Goal: Information Seeking & Learning: Learn about a topic

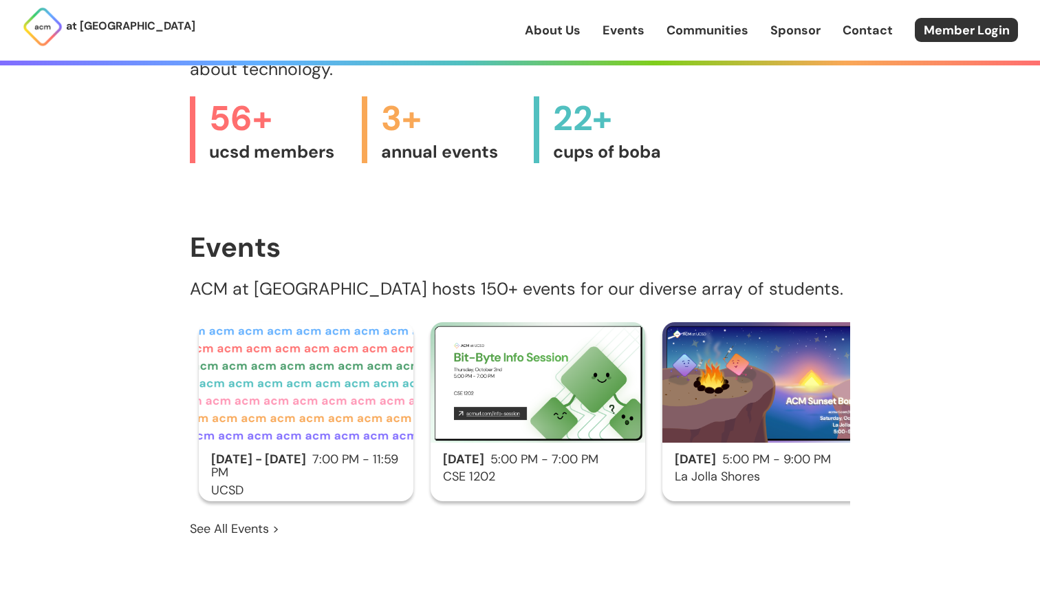
scroll to position [1032, 0]
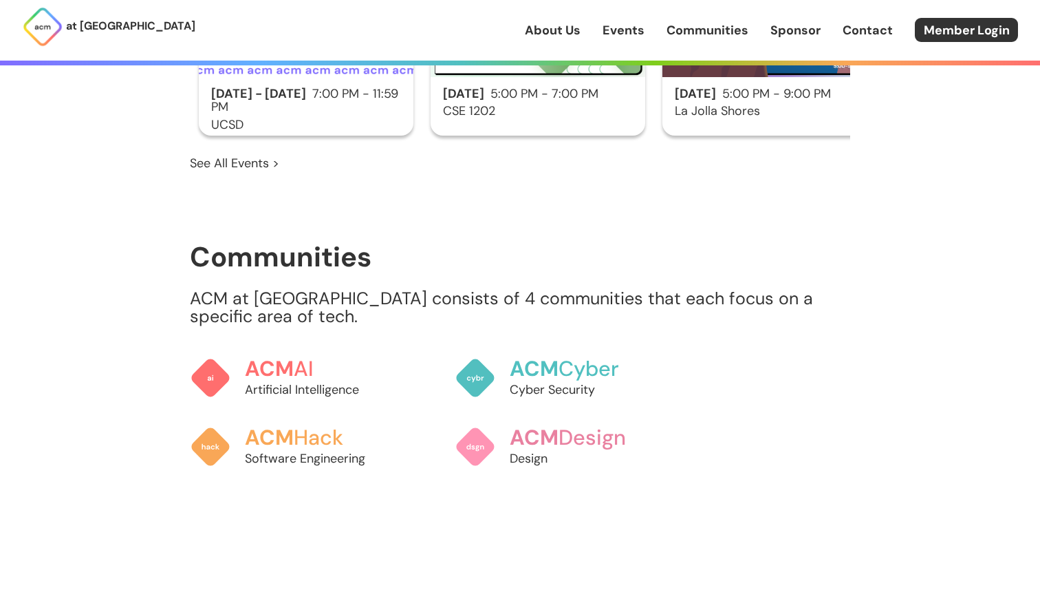
click at [619, 28] on link "Events" at bounding box center [624, 30] width 42 height 18
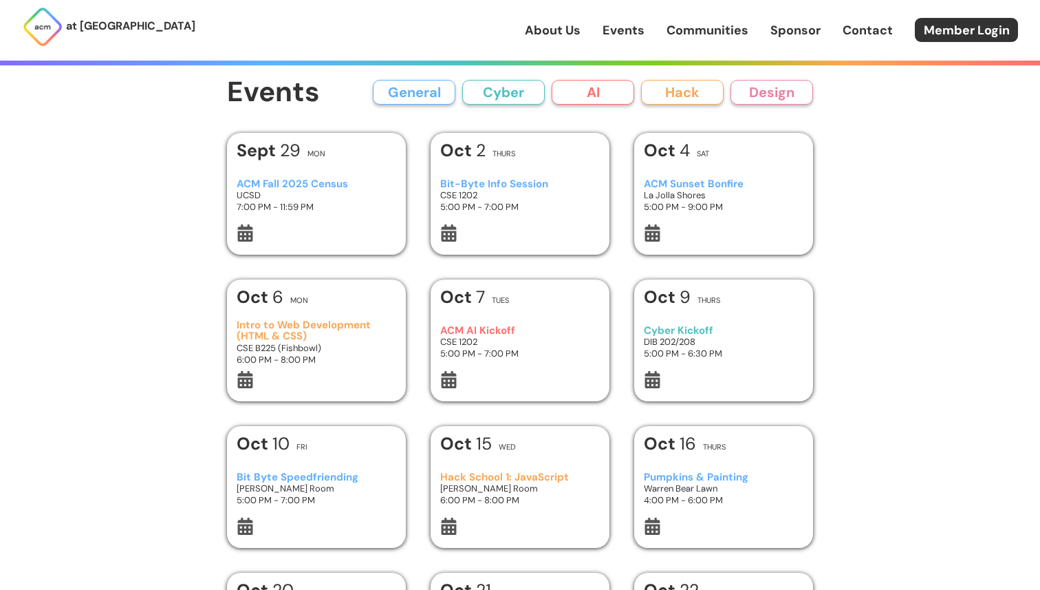
click at [524, 87] on button "Cyber" at bounding box center [503, 92] width 83 height 25
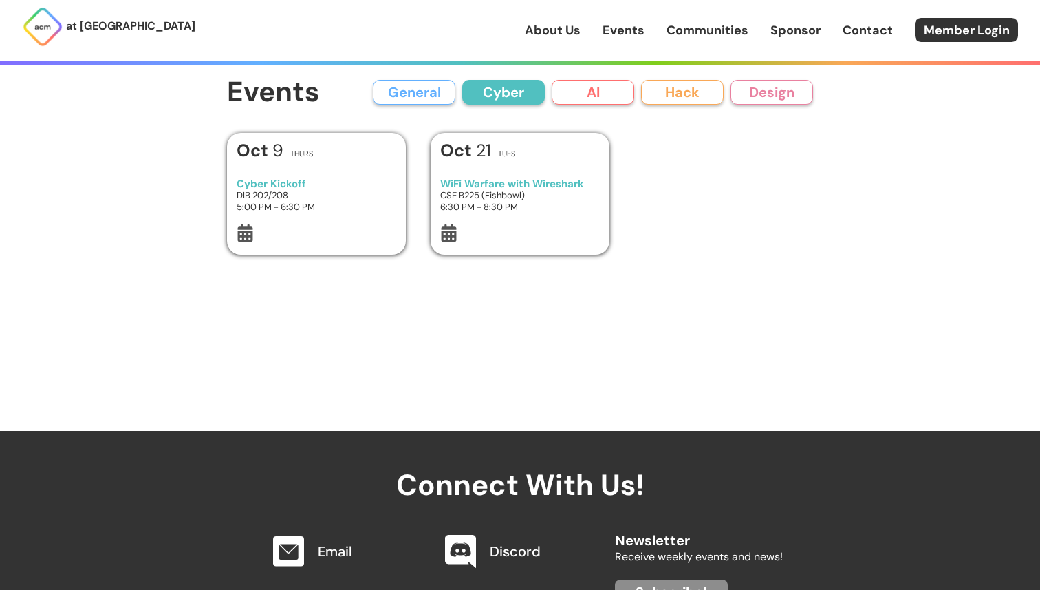
click at [588, 88] on button "AI" at bounding box center [593, 92] width 83 height 25
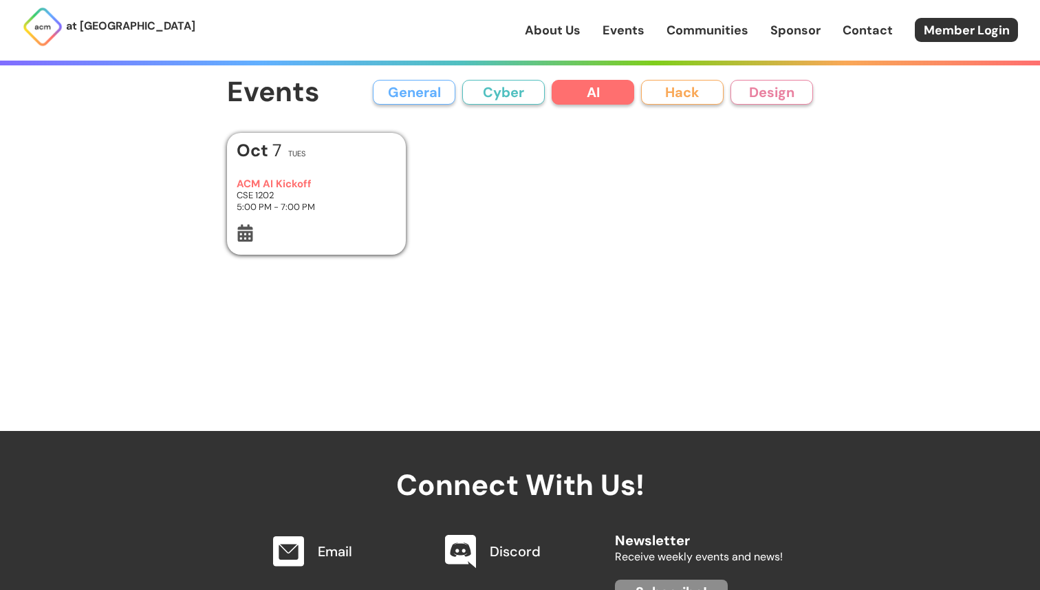
click at [663, 94] on button "Hack" at bounding box center [682, 92] width 83 height 25
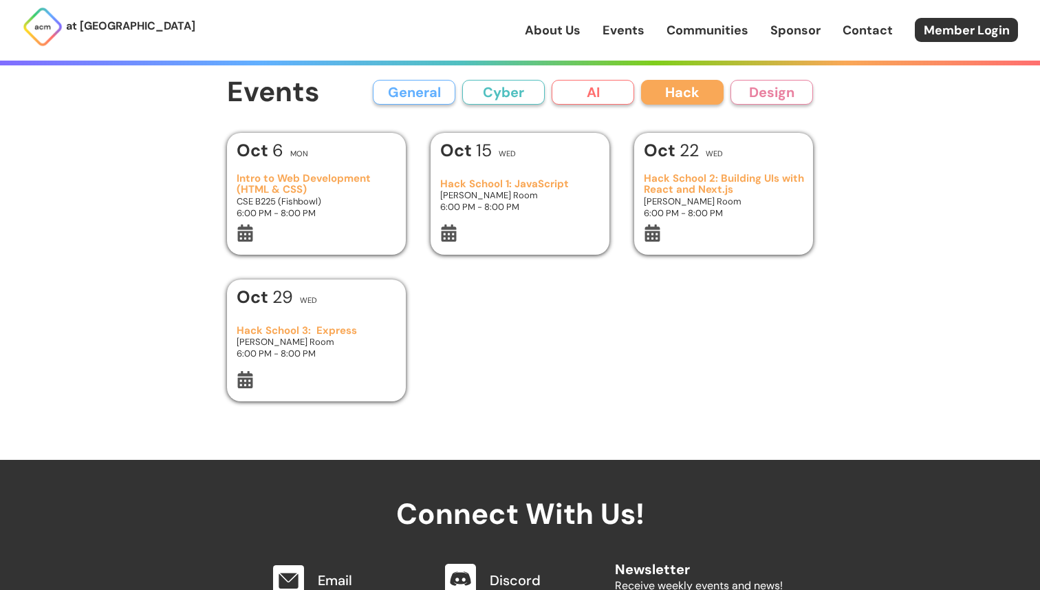
click at [425, 105] on div "Events General Cyber AI Hack Design All General AI Cyber Hack Design" at bounding box center [520, 92] width 586 height 31
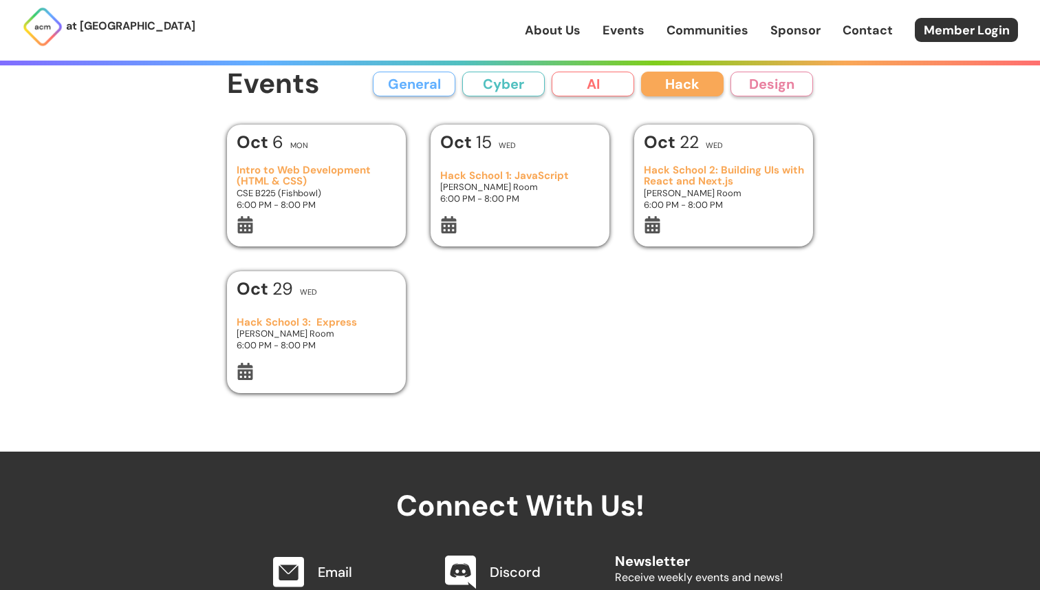
scroll to position [7, 0]
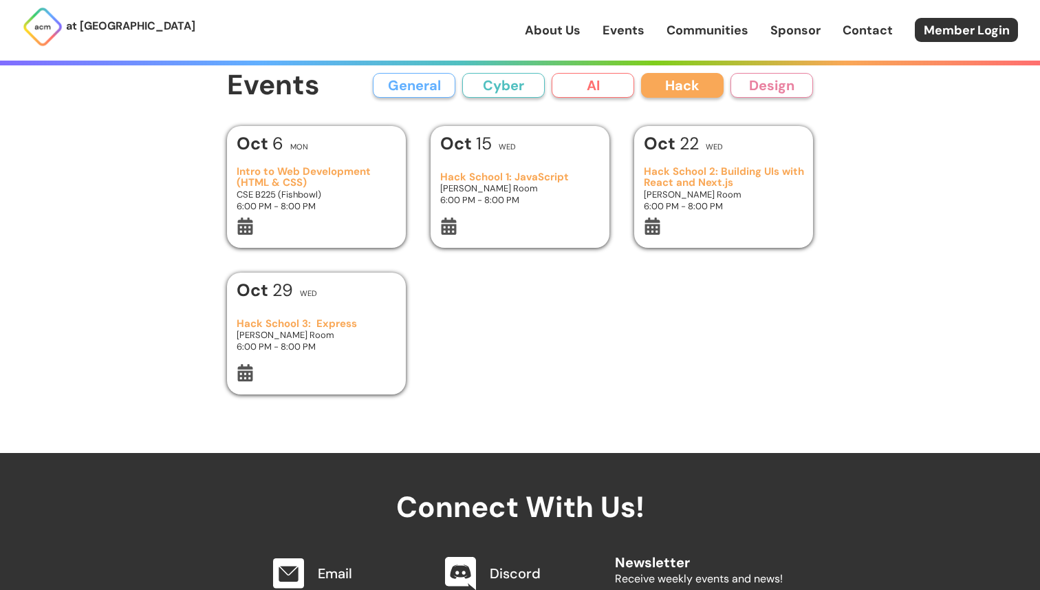
click at [425, 83] on button "General" at bounding box center [414, 85] width 83 height 25
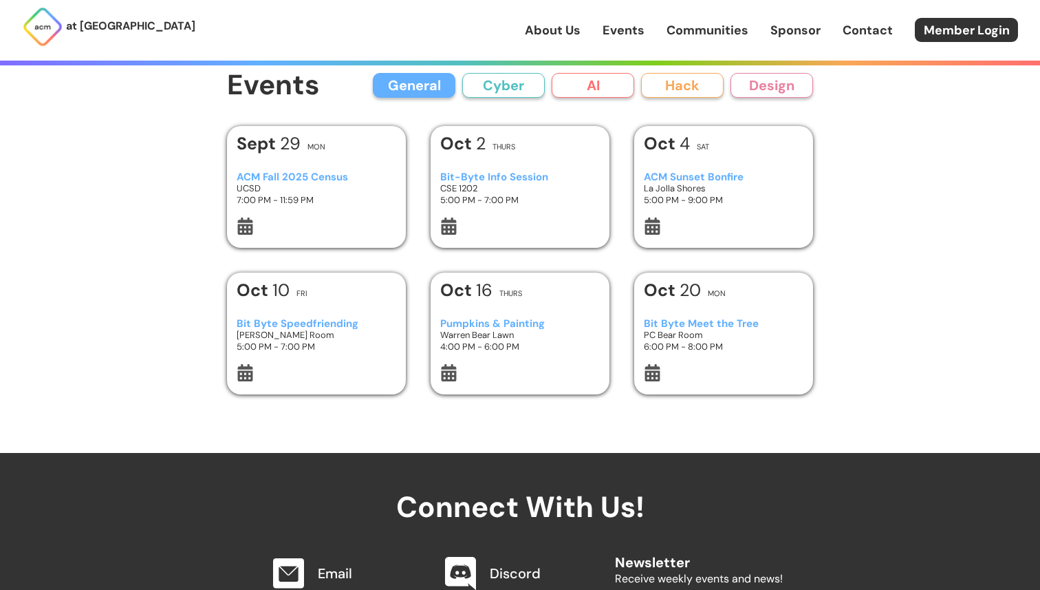
scroll to position [0, 0]
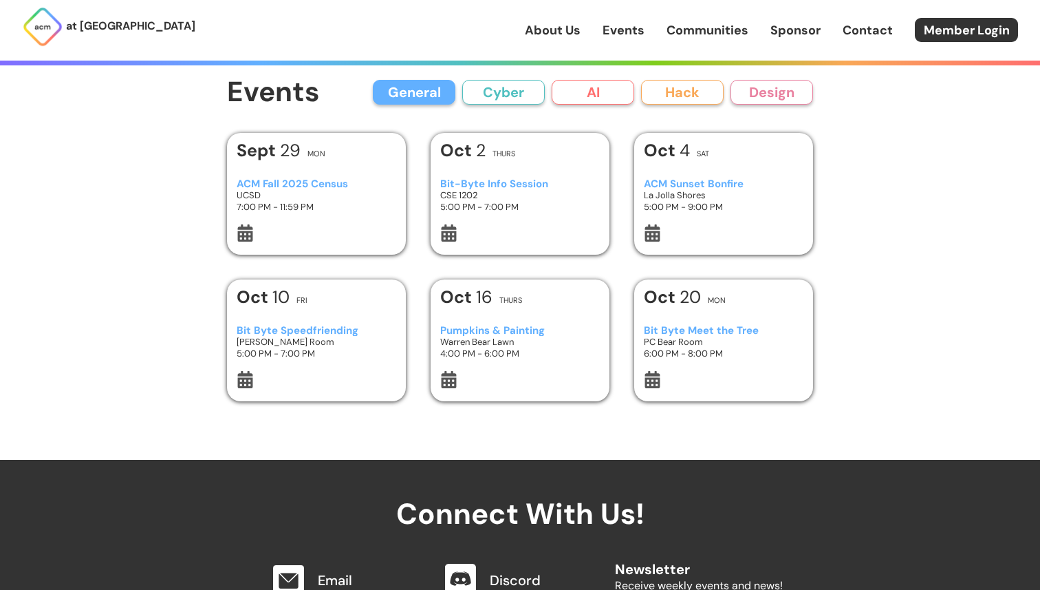
click at [610, 28] on link "Events" at bounding box center [624, 30] width 42 height 18
click at [90, 19] on p "at [GEOGRAPHIC_DATA]" at bounding box center [130, 26] width 129 height 18
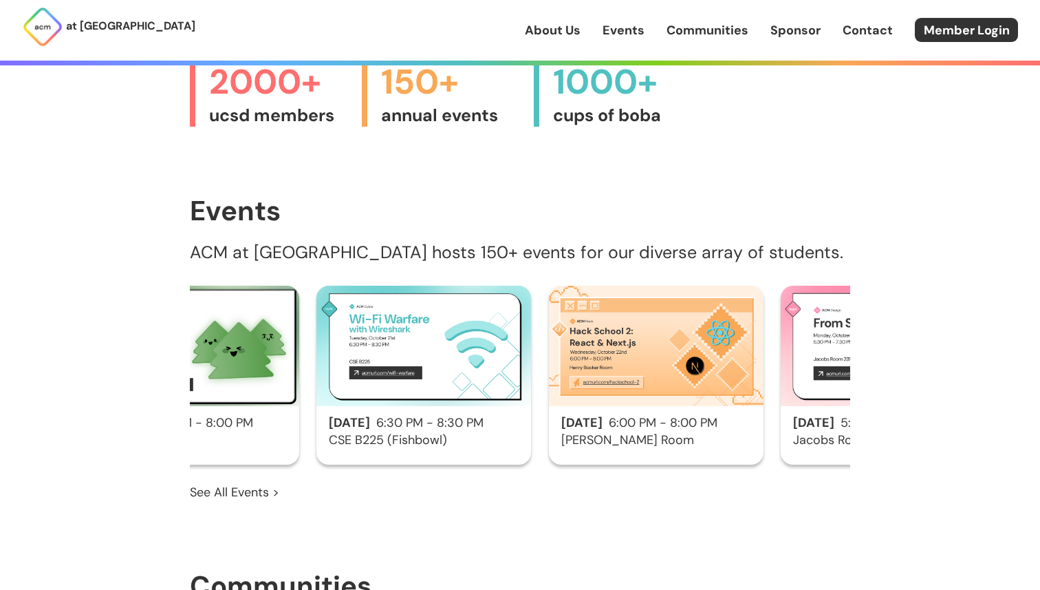
scroll to position [0, 2214]
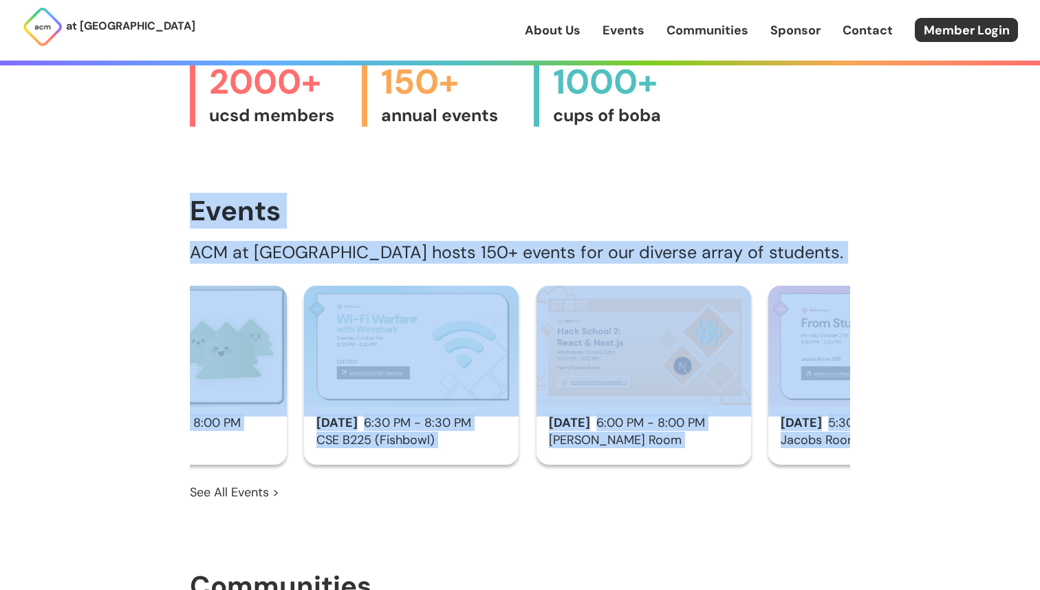
drag, startPoint x: 153, startPoint y: 143, endPoint x: 927, endPoint y: 446, distance: 831.8
click at [927, 446] on div "at [GEOGRAPHIC_DATA] About Us Events Communities Sponsor Contact Member Login A…" at bounding box center [520, 319] width 1040 height 2045
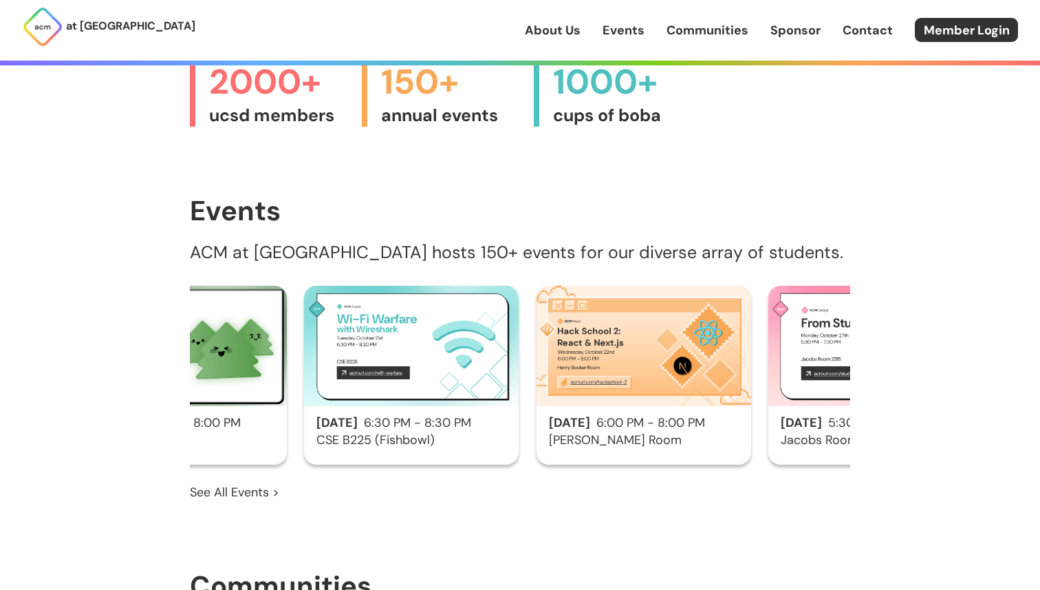
click at [848, 159] on main "We are UCSD's largest code + design + innovate community. Join Us > Explore Eve…" at bounding box center [520, 82] width 661 height 1455
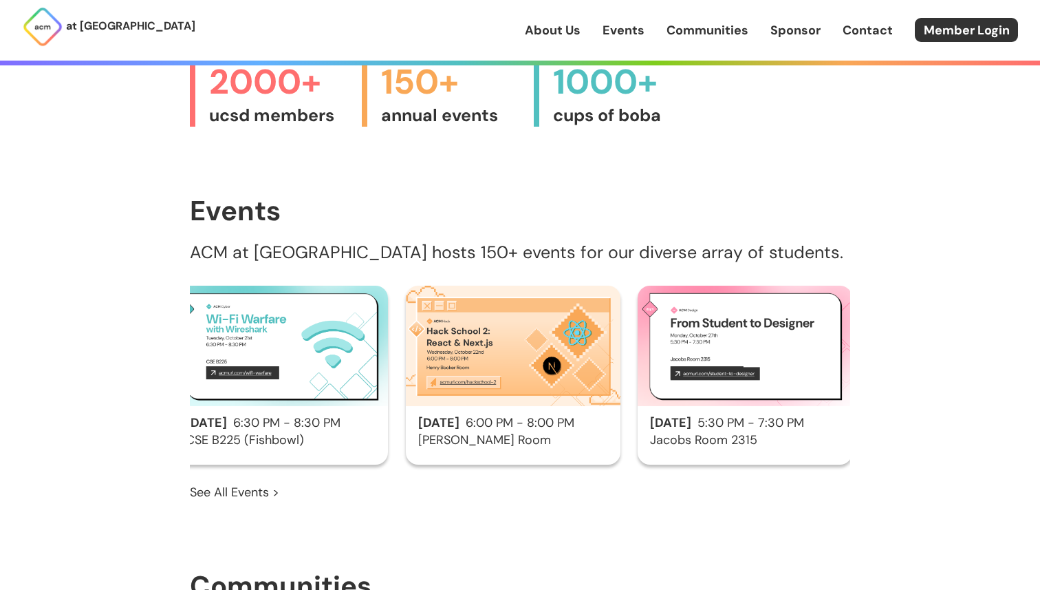
scroll to position [0, 2353]
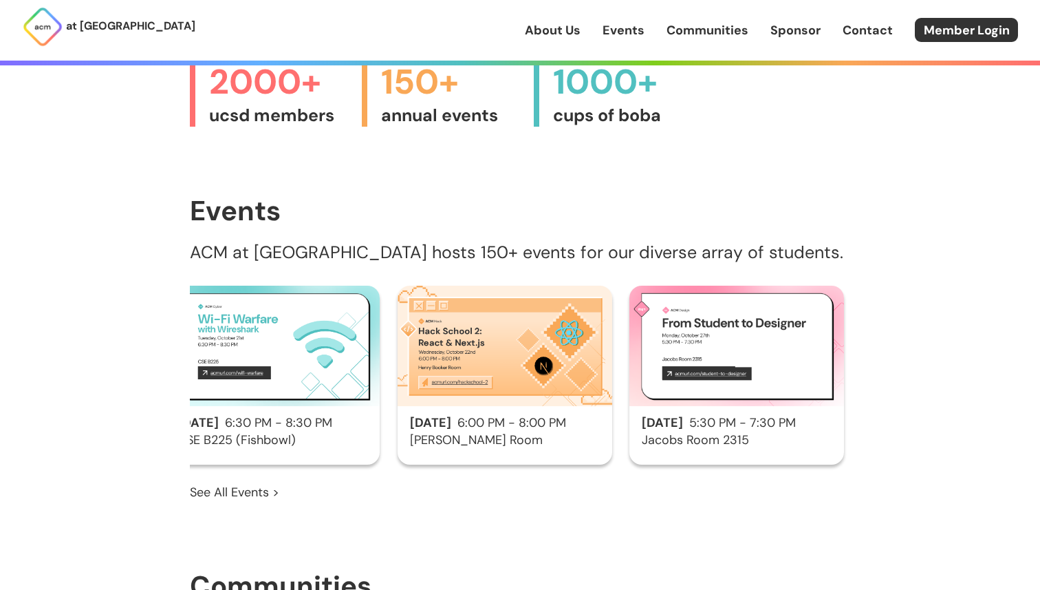
click at [623, 40] on div "About Us Events Communities Sponsor Contact Member Login" at bounding box center [782, 30] width 515 height 24
click at [623, 28] on link "Events" at bounding box center [624, 30] width 42 height 18
